Goal: Task Accomplishment & Management: Manage account settings

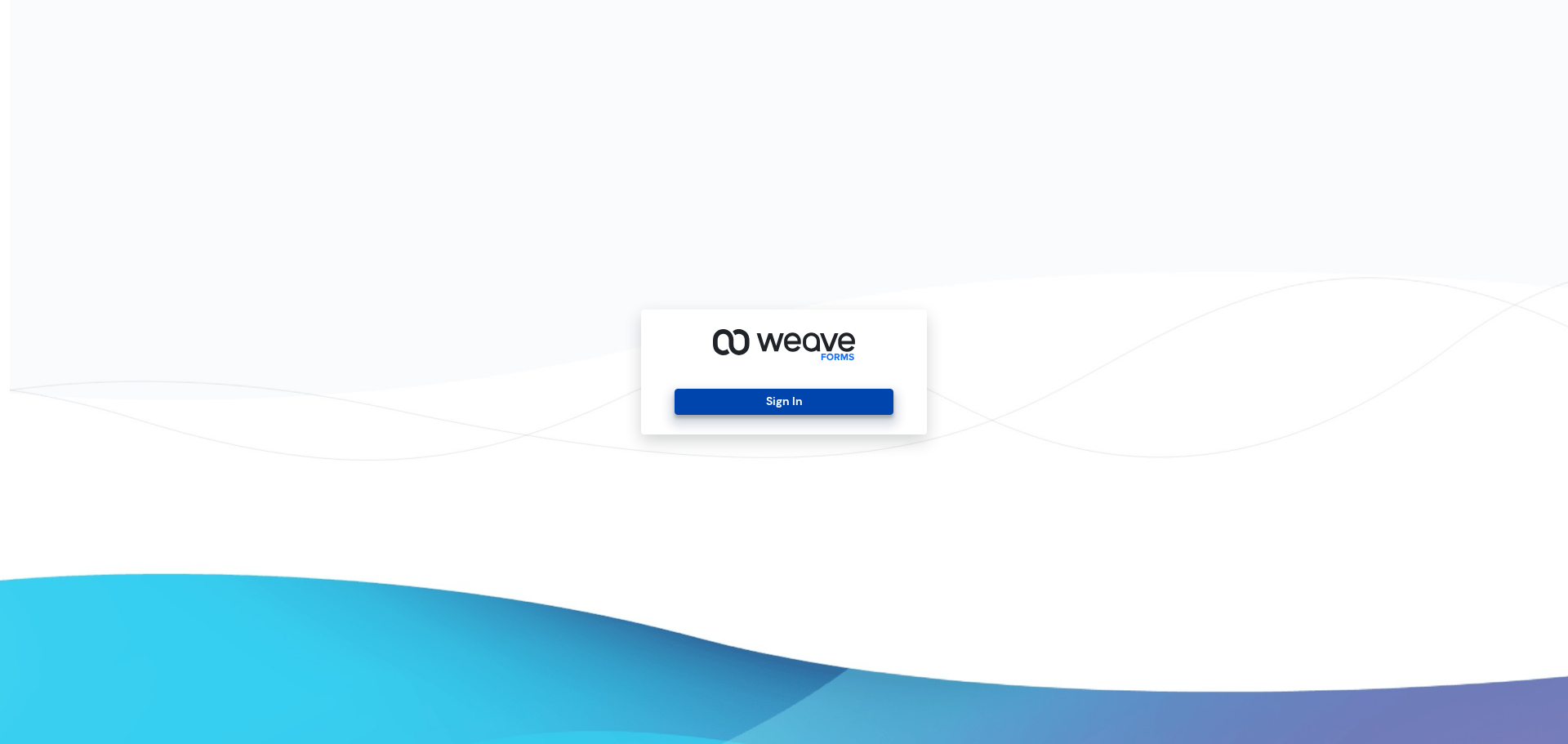
click at [806, 407] on button "Sign In" at bounding box center [783, 402] width 218 height 26
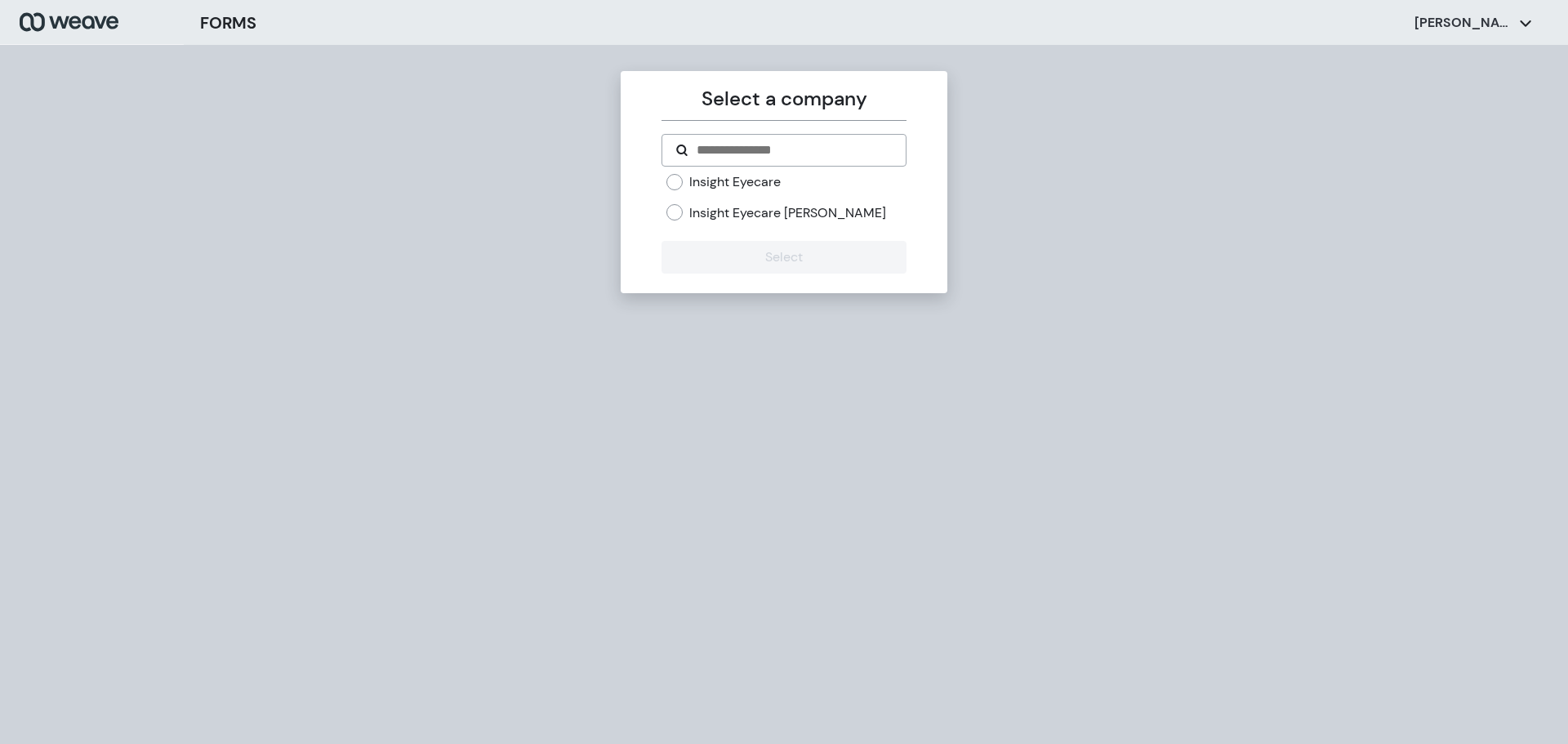
click at [709, 185] on label "Insight Eyecare" at bounding box center [735, 181] width 91 height 18
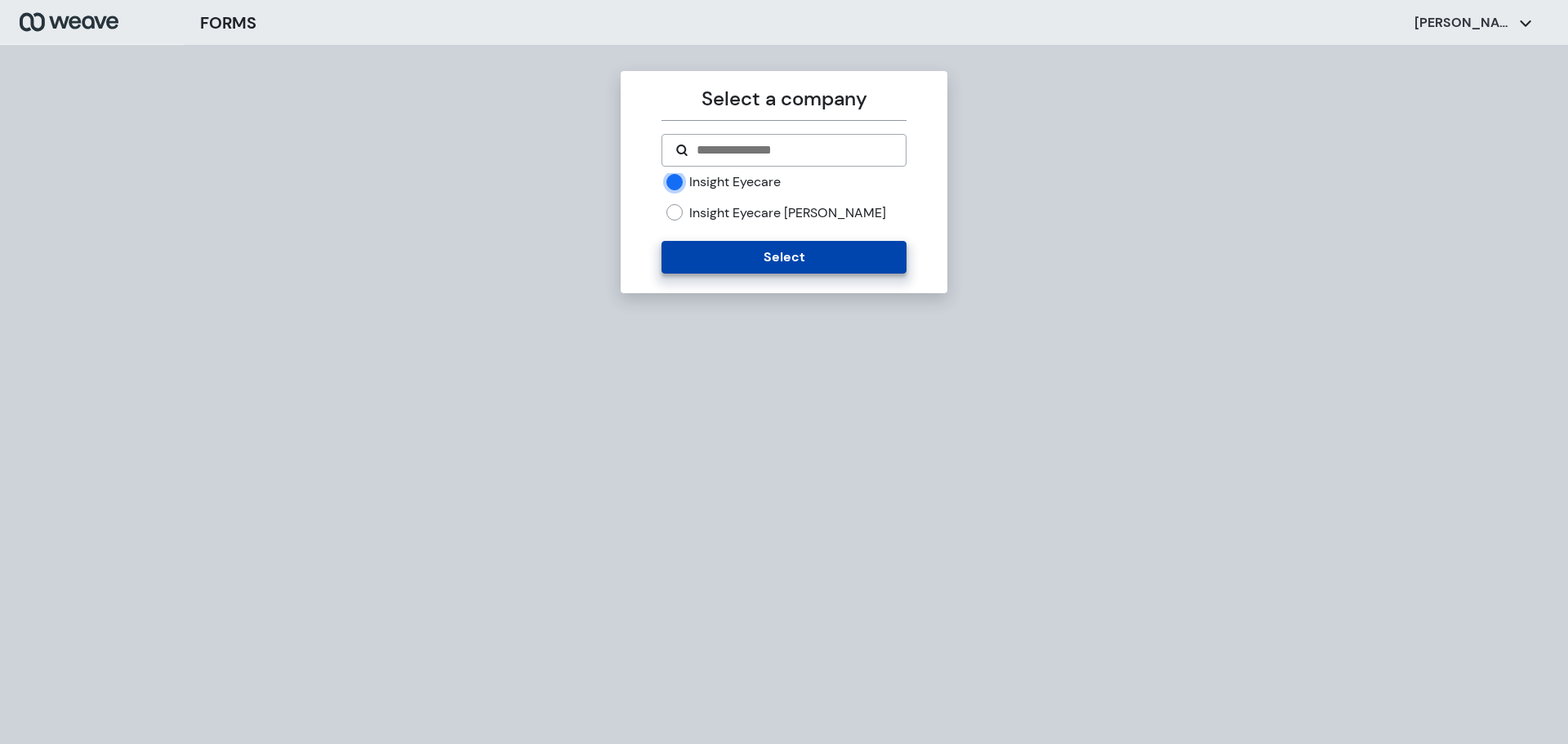
click at [716, 248] on button "Select" at bounding box center [784, 257] width 244 height 33
